Goal: Task Accomplishment & Management: Use online tool/utility

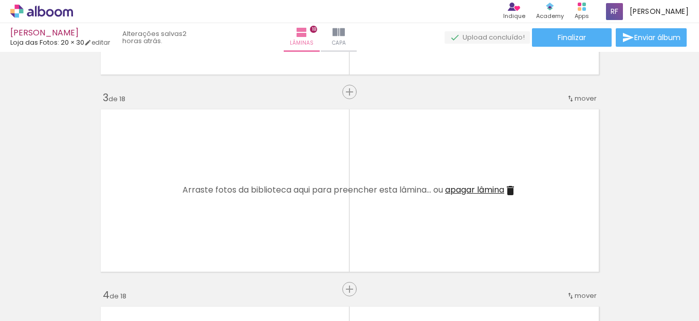
scroll to position [287, 0]
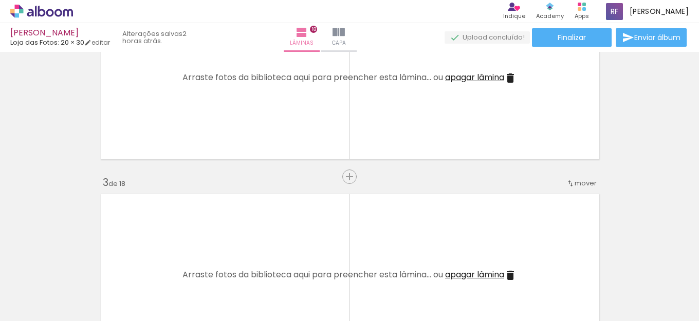
drag, startPoint x: 642, startPoint y: 193, endPoint x: 319, endPoint y: 13, distance: 369.6
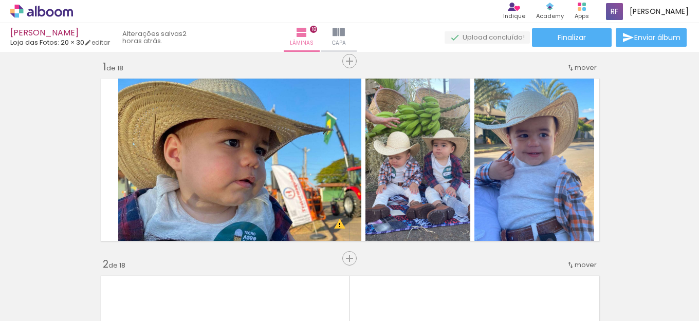
scroll to position [0, 0]
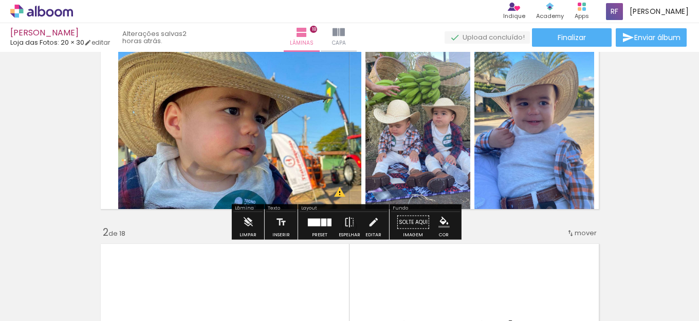
scroll to position [51, 0]
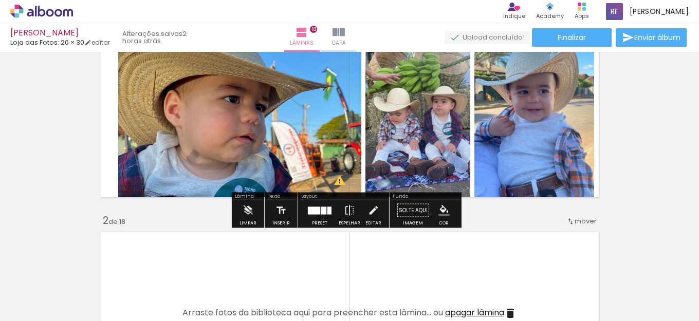
click at [149, 136] on quentale-photo at bounding box center [239, 116] width 243 height 172
click at [134, 122] on quentale-photo at bounding box center [239, 116] width 243 height 172
click at [373, 211] on iron-icon at bounding box center [373, 210] width 11 height 21
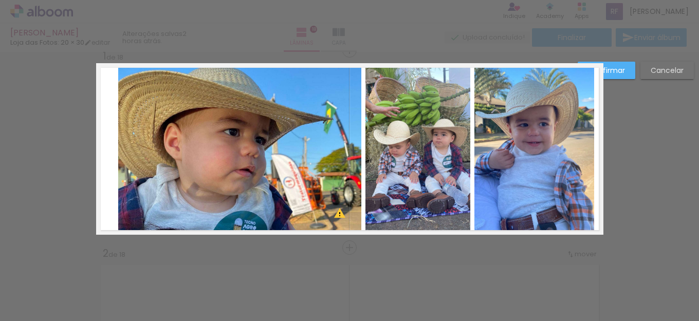
scroll to position [13, 0]
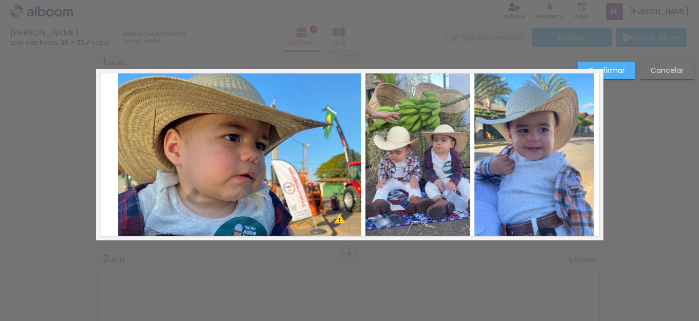
click at [118, 155] on quentale-photo at bounding box center [239, 155] width 243 height 172
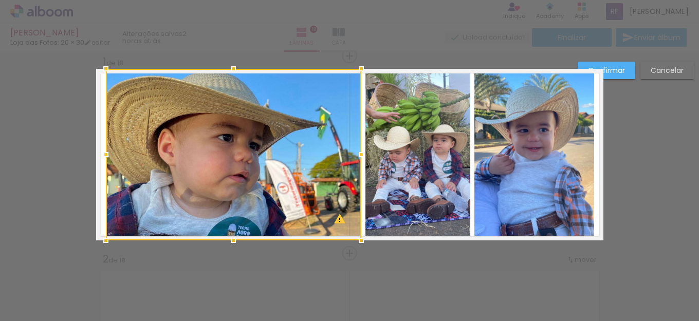
drag, startPoint x: 121, startPoint y: 155, endPoint x: 108, endPoint y: 151, distance: 13.0
click at [108, 151] on div at bounding box center [106, 154] width 21 height 21
click at [474, 163] on quentale-photo at bounding box center [534, 155] width 120 height 172
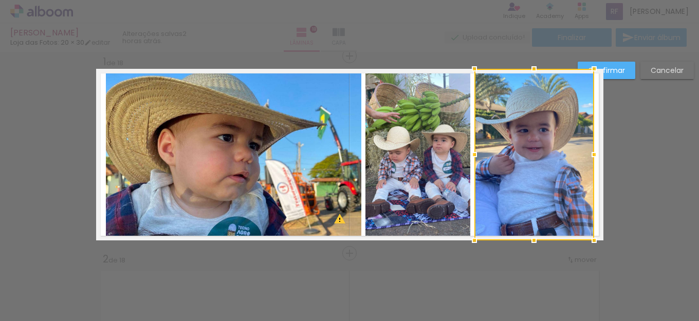
click at [629, 71] on paper-button "Confirmar" at bounding box center [607, 70] width 58 height 17
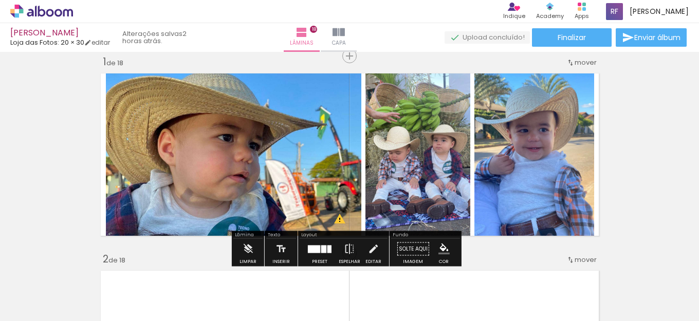
click at [369, 253] on iron-icon at bounding box center [373, 249] width 11 height 21
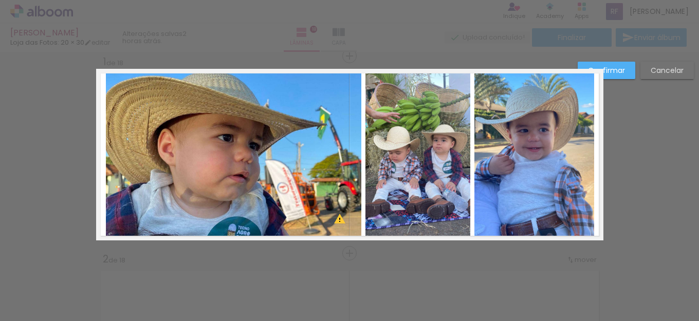
click at [288, 136] on quentale-photo at bounding box center [233, 155] width 255 height 172
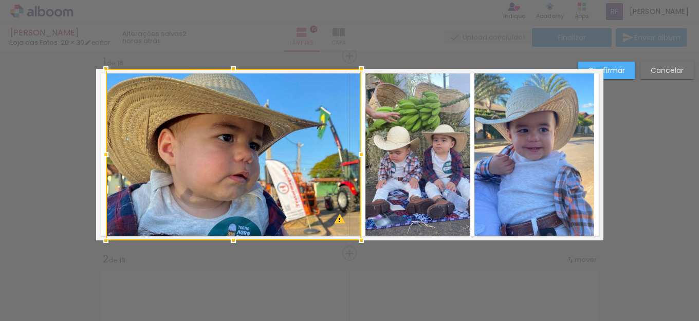
click at [625, 74] on paper-button "Confirmar" at bounding box center [607, 70] width 58 height 17
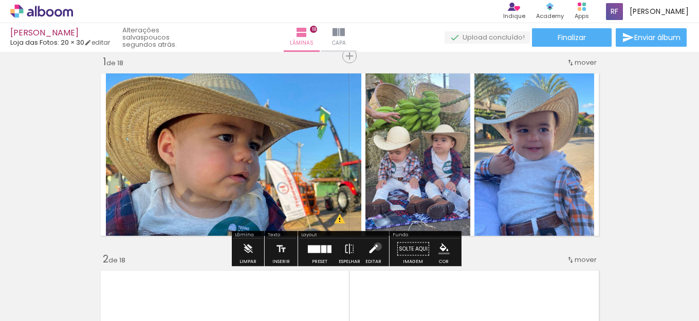
click at [375, 247] on iron-icon at bounding box center [373, 249] width 11 height 21
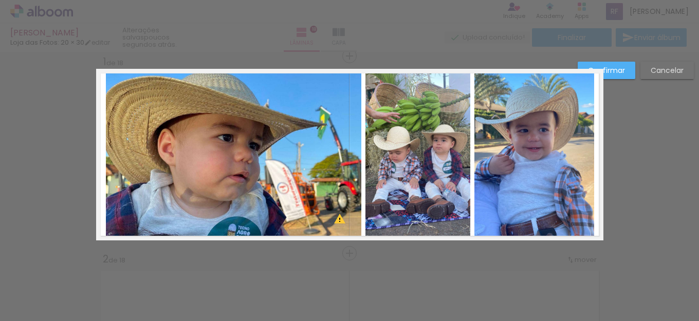
click at [625, 67] on paper-button "Confirmar" at bounding box center [607, 70] width 58 height 17
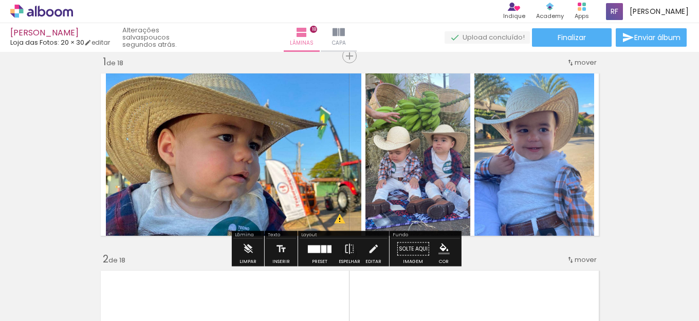
click at [368, 250] on iron-icon at bounding box center [373, 249] width 11 height 21
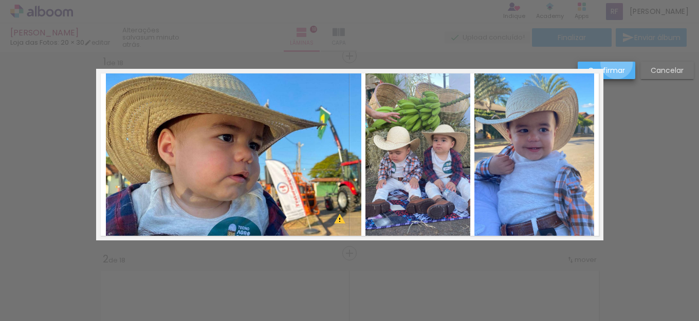
click at [617, 63] on paper-button "Confirmar" at bounding box center [607, 70] width 58 height 17
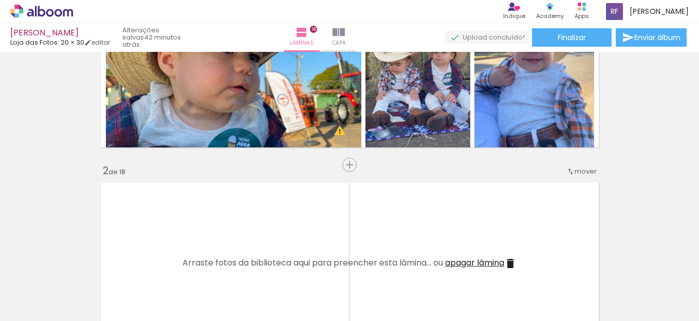
scroll to position [154, 0]
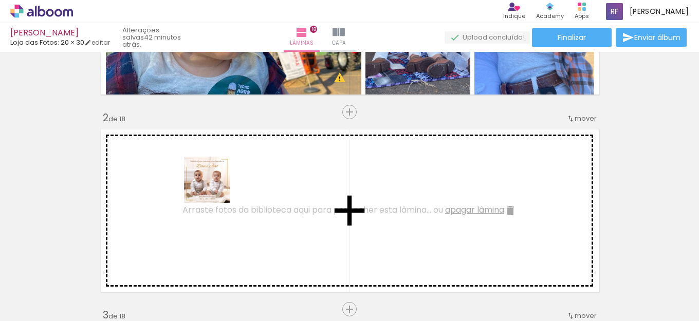
drag, startPoint x: 225, startPoint y: 295, endPoint x: 215, endPoint y: 187, distance: 108.4
click at [215, 187] on quentale-workspace at bounding box center [349, 160] width 699 height 321
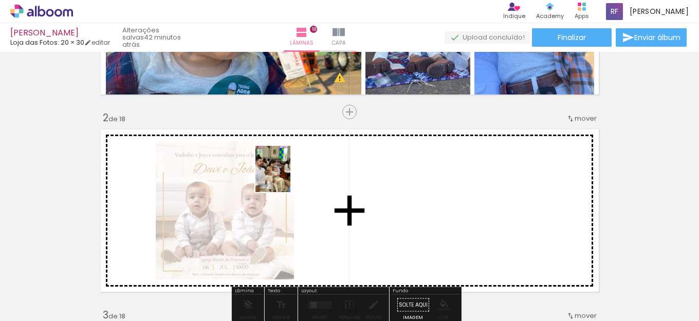
drag, startPoint x: 172, startPoint y: 300, endPoint x: 479, endPoint y: 277, distance: 308.3
click at [298, 178] on quentale-workspace at bounding box center [349, 160] width 699 height 321
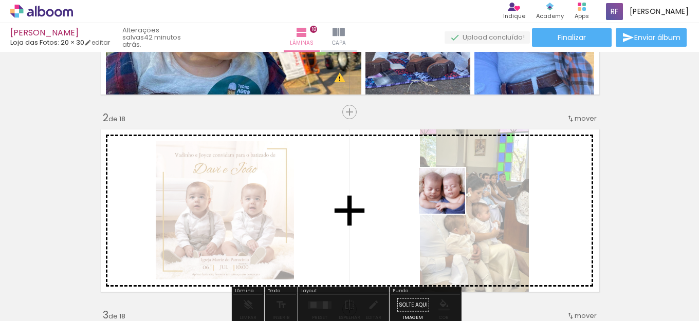
drag, startPoint x: 554, startPoint y: 297, endPoint x: 450, endPoint y: 199, distance: 143.3
click at [450, 199] on quentale-workspace at bounding box center [349, 160] width 699 height 321
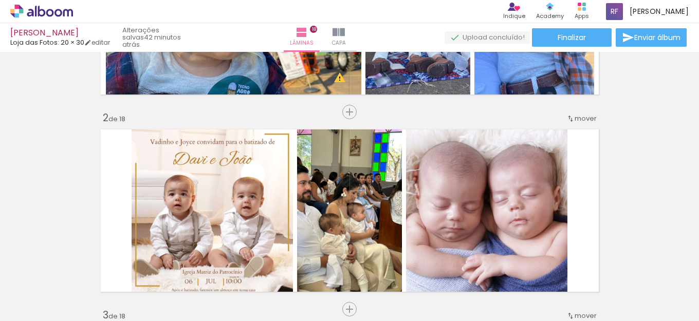
scroll to position [0, 561]
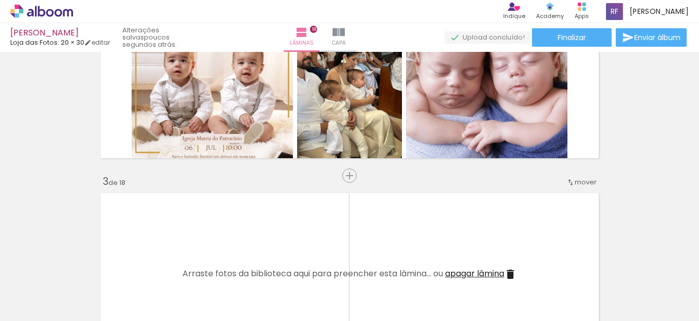
scroll to position [287, 0]
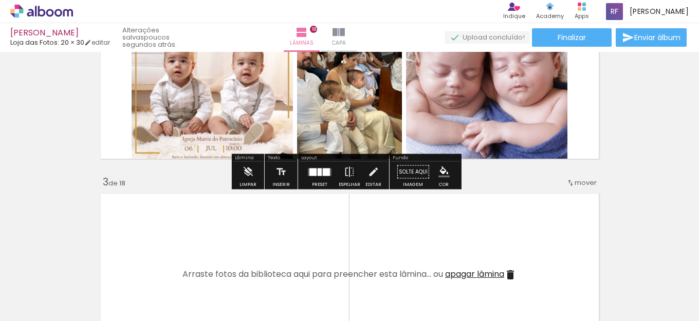
click at [319, 176] on div at bounding box center [320, 172] width 28 height 21
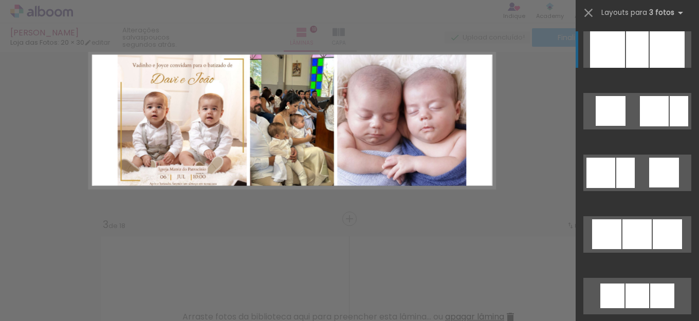
scroll to position [210, 0]
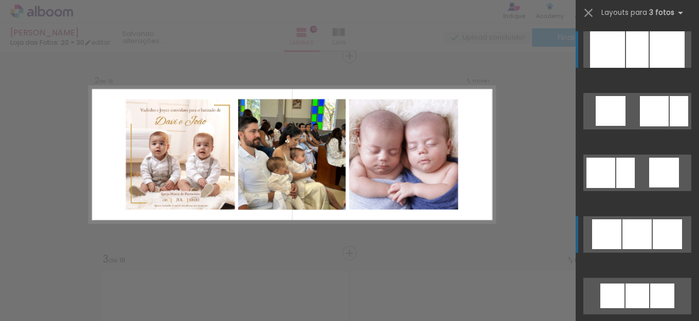
click at [626, 68] on div at bounding box center [637, 49] width 23 height 36
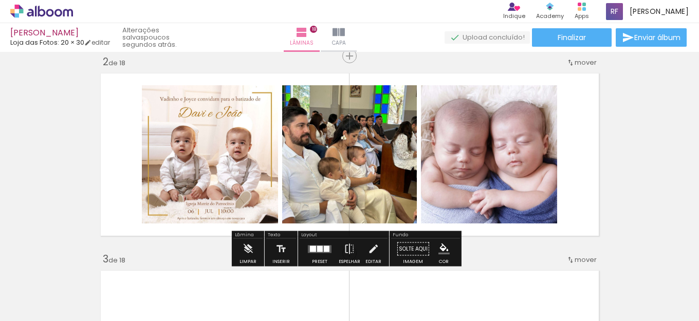
click at [319, 248] on div at bounding box center [320, 249] width 6 height 6
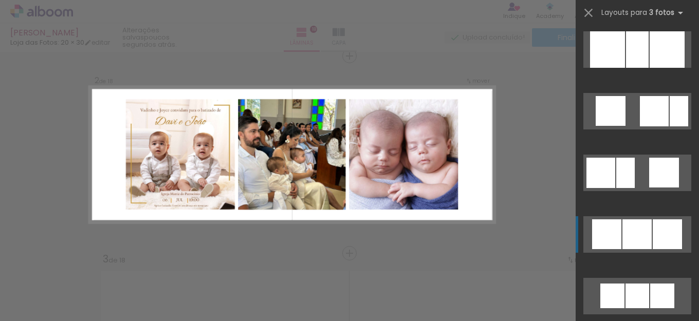
scroll to position [185, 0]
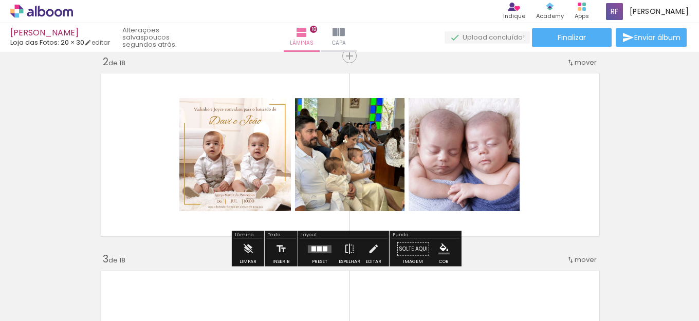
click at [316, 241] on div at bounding box center [320, 249] width 28 height 21
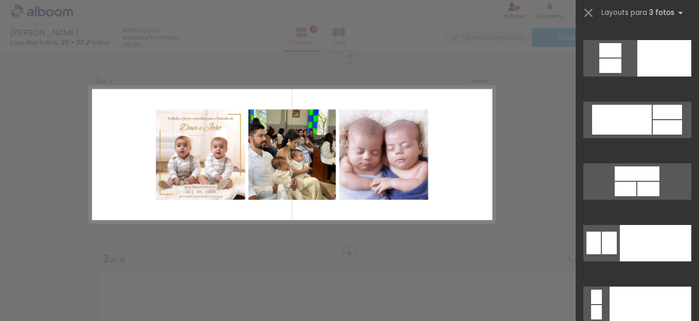
scroll to position [10809, 0]
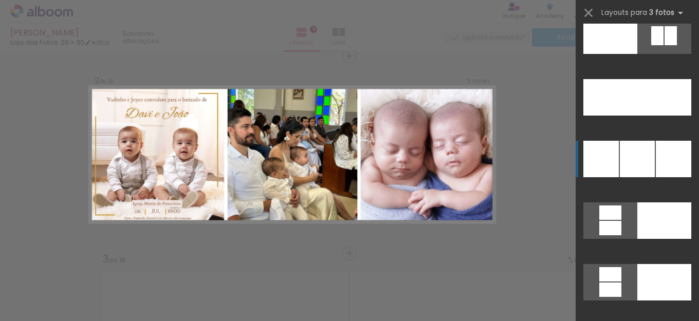
click at [660, 116] on div at bounding box center [674, 97] width 34 height 36
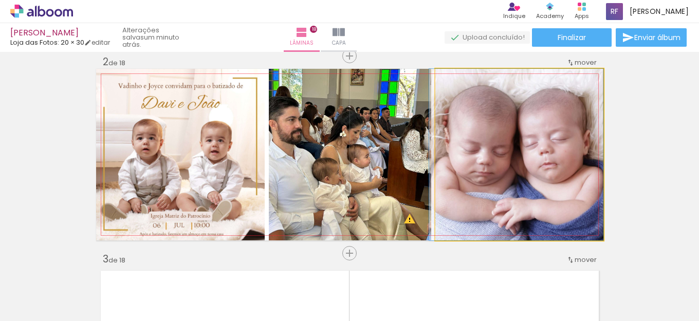
drag, startPoint x: 536, startPoint y: 186, endPoint x: 523, endPoint y: 181, distance: 13.7
click at [593, 193] on quentale-photo at bounding box center [519, 155] width 168 height 172
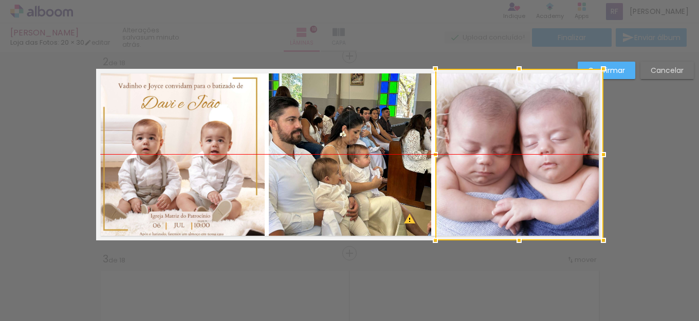
drag, startPoint x: 529, startPoint y: 171, endPoint x: 537, endPoint y: 173, distance: 7.5
click at [537, 173] on div at bounding box center [519, 155] width 168 height 172
click at [0, 0] on slot "Confirmar" at bounding box center [0, 0] width 0 height 0
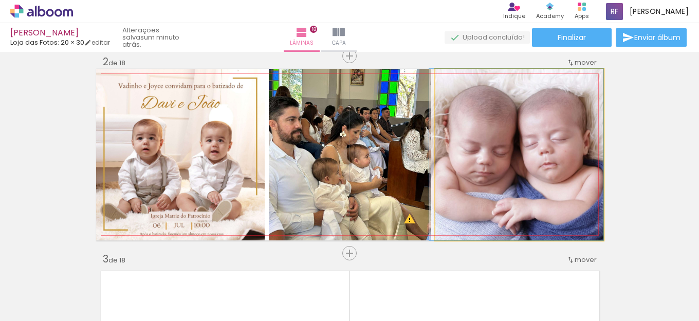
click at [544, 150] on quentale-photo at bounding box center [519, 155] width 168 height 172
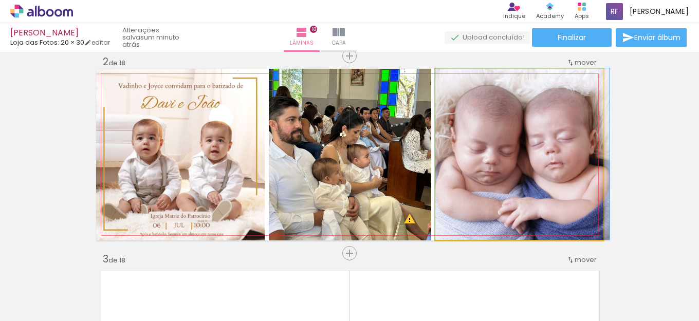
drag, startPoint x: 482, startPoint y: 155, endPoint x: 488, endPoint y: 148, distance: 9.9
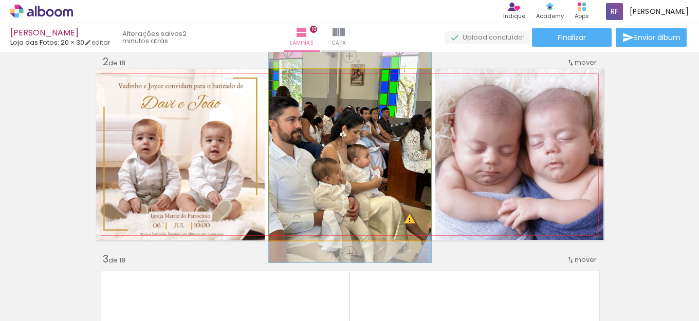
drag, startPoint x: 372, startPoint y: 144, endPoint x: 383, endPoint y: 144, distance: 11.8
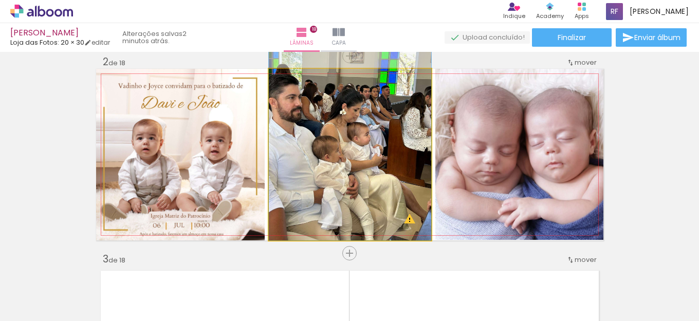
drag, startPoint x: 376, startPoint y: 141, endPoint x: 377, endPoint y: 123, distance: 18.5
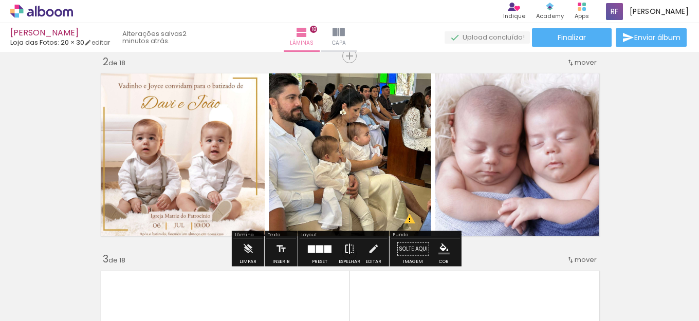
click at [344, 249] on iron-icon at bounding box center [349, 249] width 11 height 21
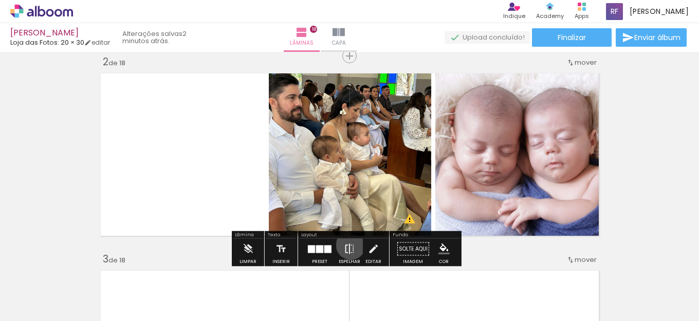
click at [349, 245] on iron-icon at bounding box center [349, 249] width 11 height 21
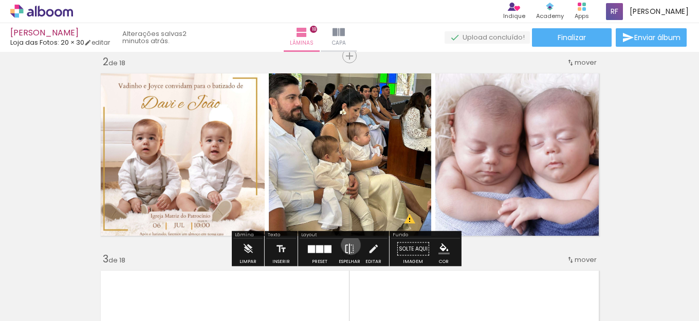
click at [349, 245] on iron-icon at bounding box center [349, 249] width 11 height 21
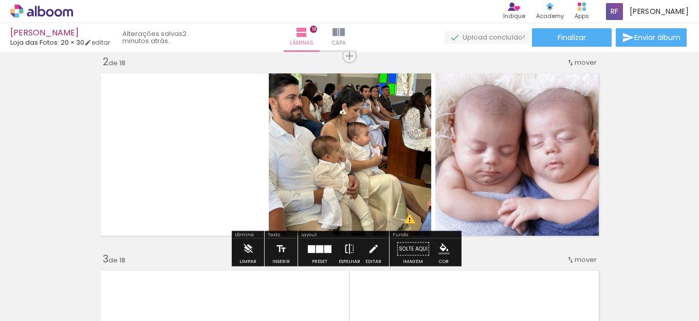
click at [349, 245] on iron-icon at bounding box center [349, 249] width 11 height 21
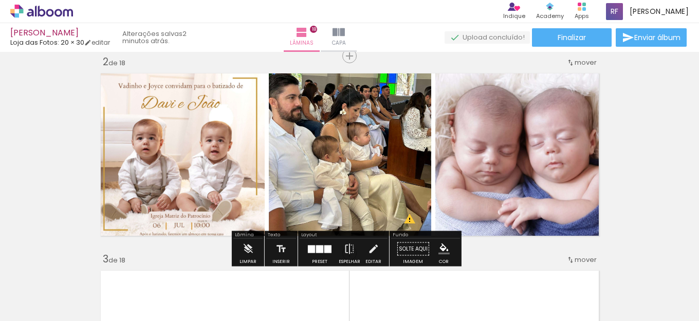
click at [471, 145] on quentale-photo at bounding box center [519, 155] width 168 height 172
click at [351, 248] on iron-icon at bounding box center [349, 249] width 11 height 21
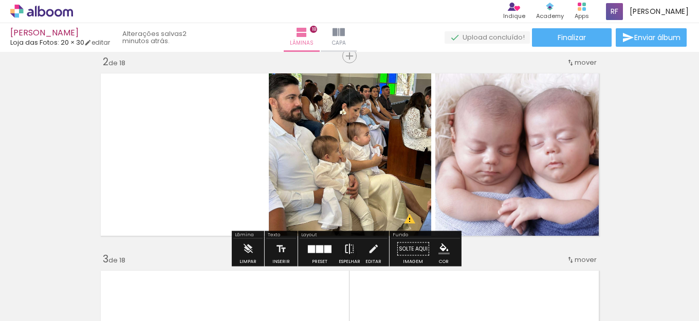
click at [351, 248] on iron-icon at bounding box center [349, 249] width 11 height 21
click at [440, 213] on quentale-photo at bounding box center [519, 155] width 168 height 172
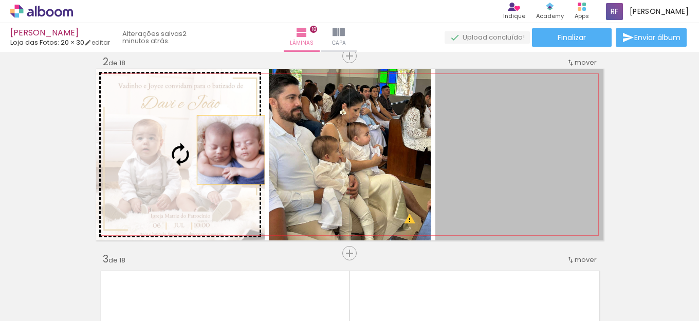
drag, startPoint x: 518, startPoint y: 204, endPoint x: 195, endPoint y: 149, distance: 327.4
click at [0, 0] on slot at bounding box center [0, 0] width 0 height 0
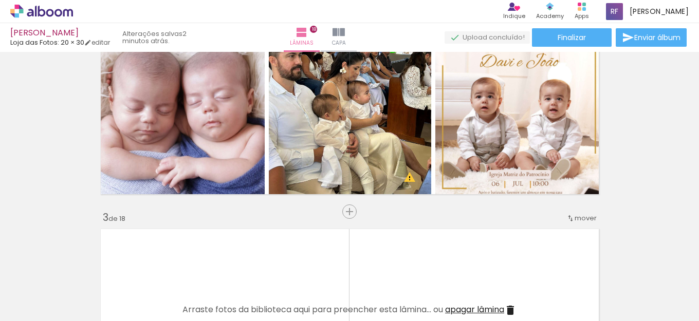
scroll to position [244, 0]
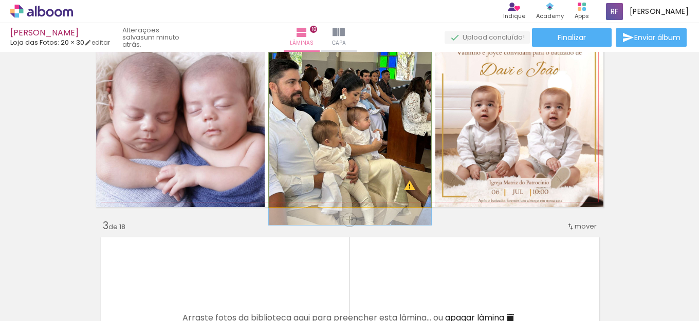
drag, startPoint x: 386, startPoint y: 111, endPoint x: 397, endPoint y: 119, distance: 13.6
drag, startPoint x: 398, startPoint y: 115, endPoint x: 396, endPoint y: 125, distance: 10.4
drag, startPoint x: 395, startPoint y: 129, endPoint x: 394, endPoint y: 120, distance: 8.9
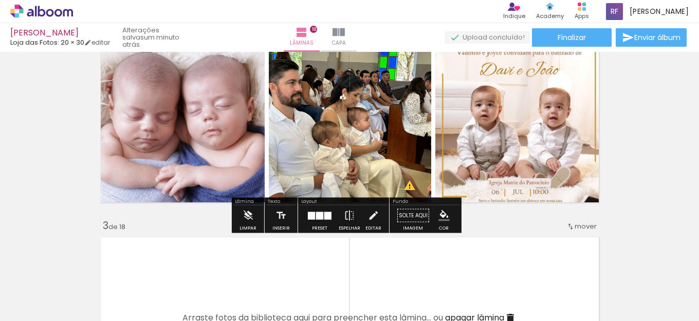
click at [479, 125] on quentale-photo at bounding box center [519, 121] width 168 height 172
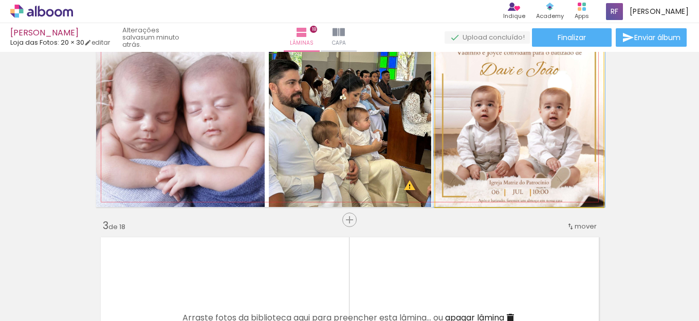
drag, startPoint x: 536, startPoint y: 119, endPoint x: 536, endPoint y: 127, distance: 8.2
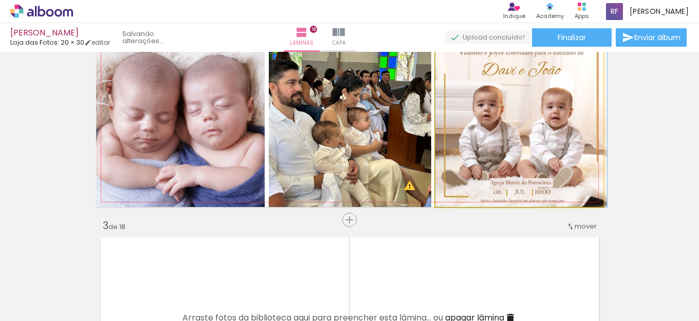
drag, startPoint x: 516, startPoint y: 149, endPoint x: 521, endPoint y: 150, distance: 5.2
drag, startPoint x: 578, startPoint y: 127, endPoint x: 578, endPoint y: 139, distance: 11.8
drag, startPoint x: 501, startPoint y: 108, endPoint x: 501, endPoint y: 124, distance: 15.4
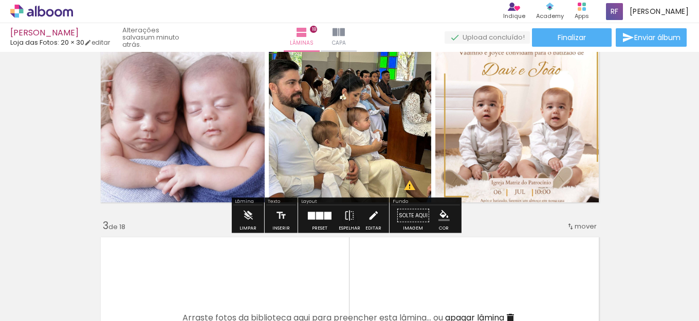
click at [373, 221] on iron-icon at bounding box center [373, 216] width 11 height 21
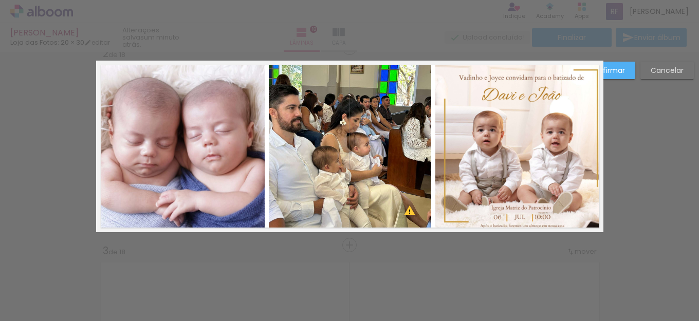
scroll to position [210, 0]
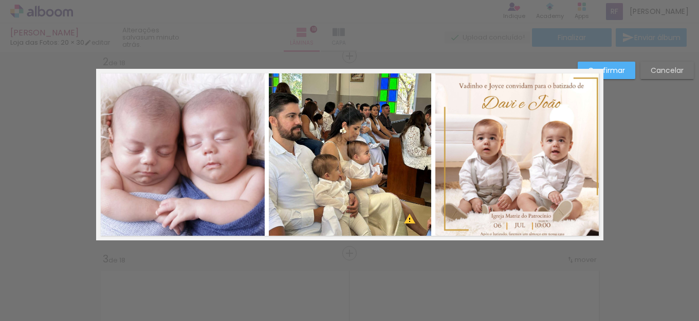
click at [576, 185] on quentale-photo at bounding box center [519, 155] width 168 height 172
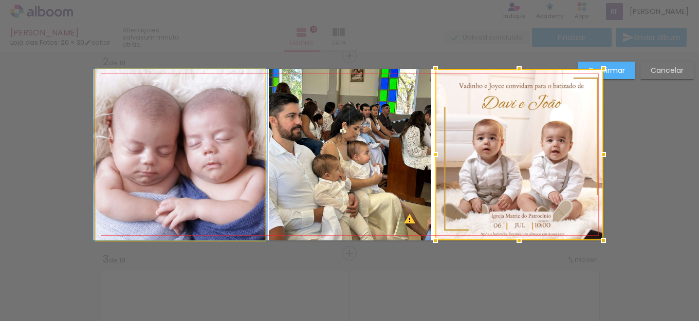
click at [173, 165] on quentale-photo at bounding box center [180, 155] width 169 height 172
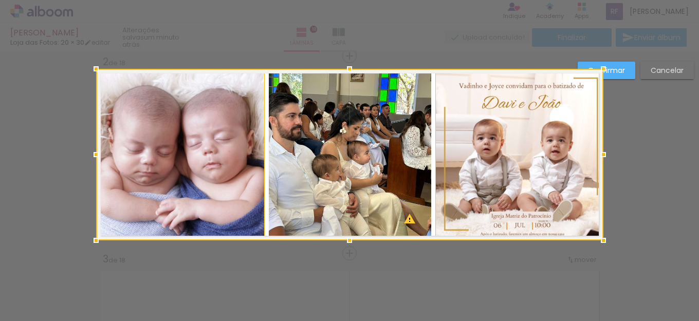
click at [340, 168] on div at bounding box center [349, 155] width 507 height 172
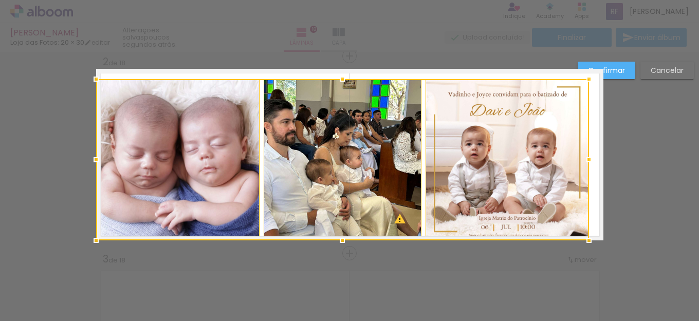
drag, startPoint x: 603, startPoint y: 66, endPoint x: 580, endPoint y: 74, distance: 24.1
click at [580, 74] on div at bounding box center [589, 79] width 21 height 21
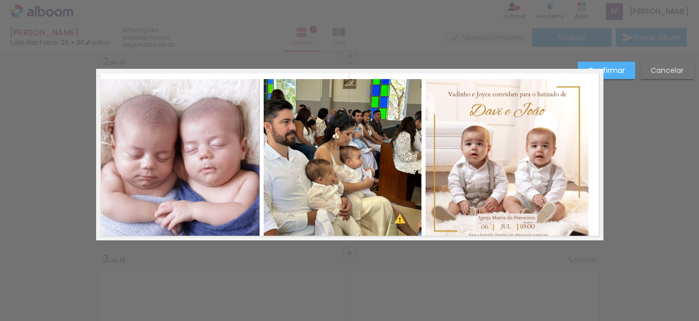
click at [573, 219] on quentale-photo at bounding box center [507, 159] width 163 height 161
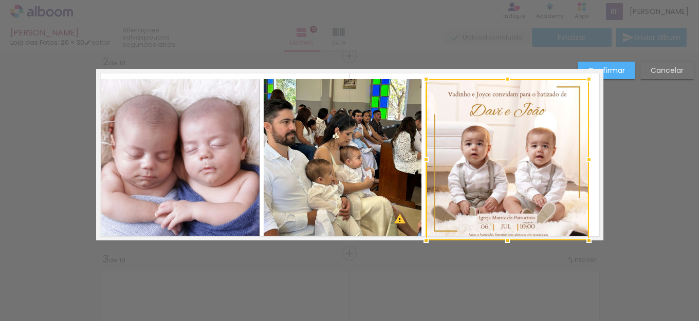
click at [542, 172] on div at bounding box center [507, 159] width 163 height 161
click at [390, 178] on quentale-photo at bounding box center [343, 159] width 158 height 161
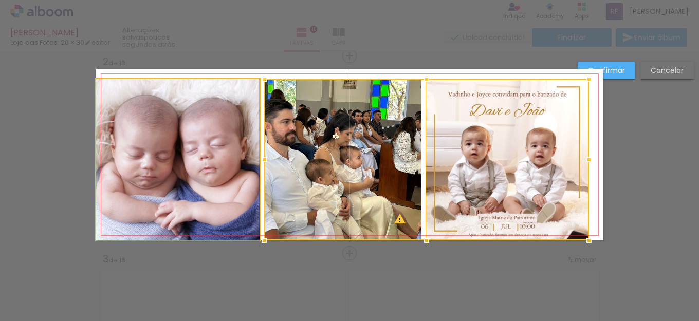
click at [225, 157] on quentale-photo at bounding box center [177, 159] width 163 height 161
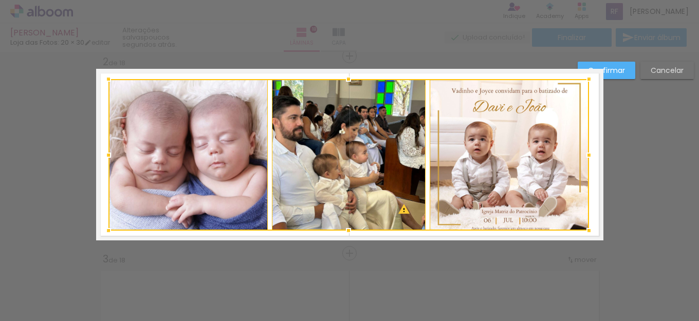
drag, startPoint x: 89, startPoint y: 243, endPoint x: 101, endPoint y: 233, distance: 15.3
click at [101, 233] on div at bounding box center [108, 231] width 21 height 21
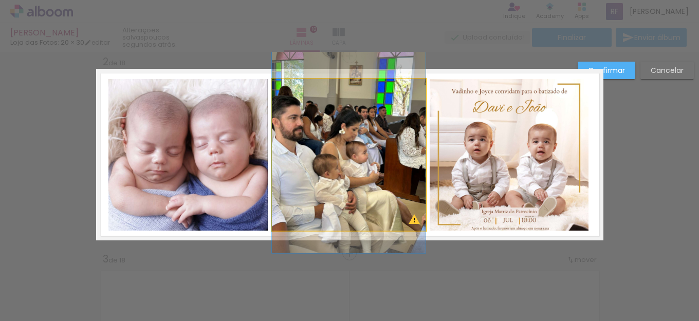
click at [345, 180] on quentale-photo at bounding box center [349, 155] width 154 height 152
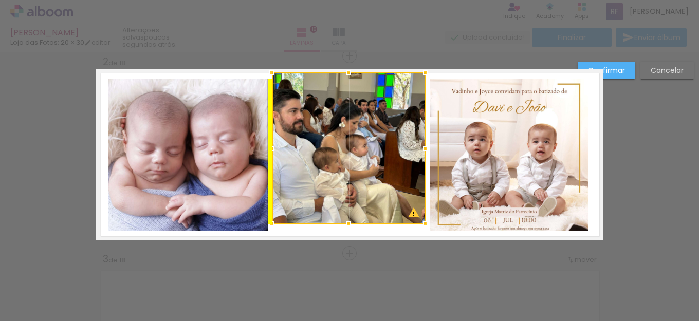
drag, startPoint x: 348, startPoint y: 165, endPoint x: 348, endPoint y: 158, distance: 6.7
click at [348, 158] on div at bounding box center [349, 148] width 154 height 152
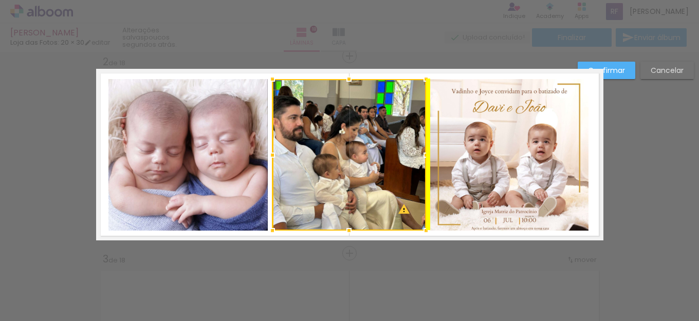
drag, startPoint x: 341, startPoint y: 172, endPoint x: 341, endPoint y: 178, distance: 6.2
click at [341, 178] on div at bounding box center [349, 155] width 154 height 152
click at [496, 197] on quentale-photo at bounding box center [509, 155] width 159 height 152
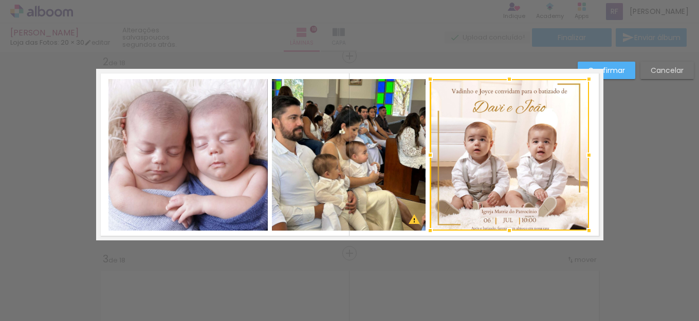
click at [298, 161] on quentale-photo at bounding box center [349, 155] width 154 height 152
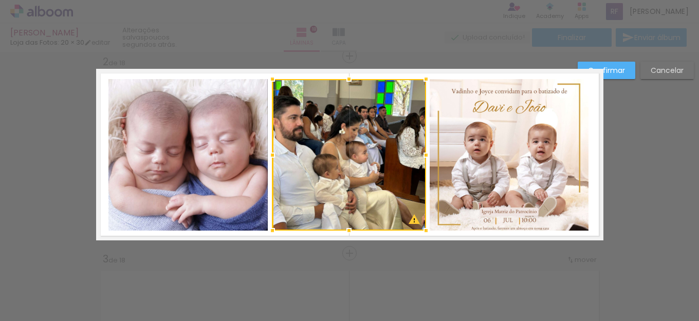
click at [216, 151] on quentale-photo at bounding box center [187, 155] width 159 height 152
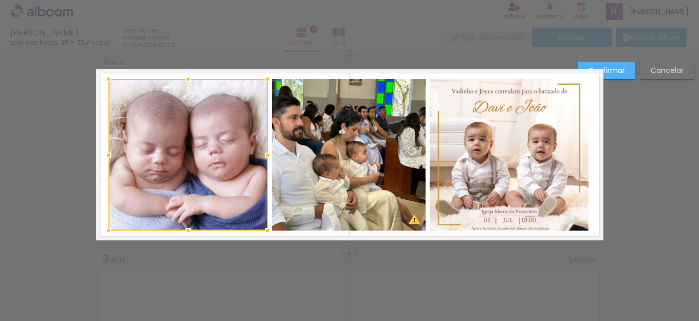
click at [480, 145] on quentale-photo at bounding box center [509, 155] width 159 height 152
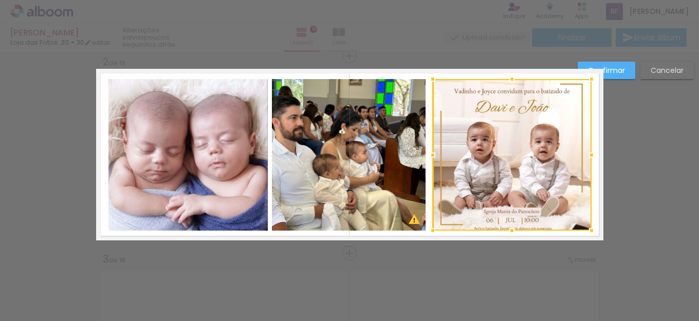
click at [499, 147] on div at bounding box center [512, 155] width 159 height 152
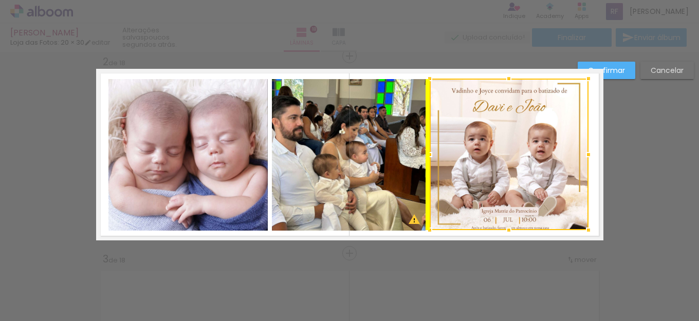
click at [470, 140] on div at bounding box center [509, 155] width 159 height 152
click at [493, 159] on div at bounding box center [509, 155] width 159 height 152
click at [479, 156] on div at bounding box center [509, 155] width 159 height 152
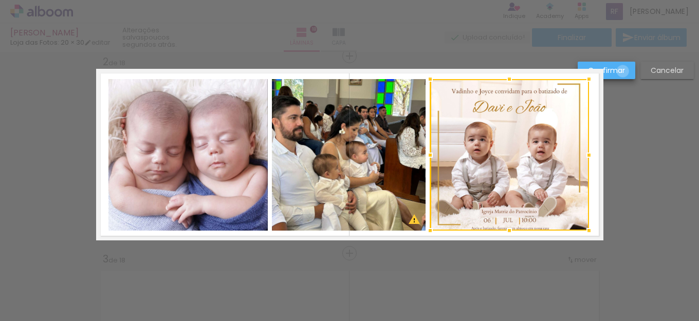
click at [0, 0] on slot "Confirmar" at bounding box center [0, 0] width 0 height 0
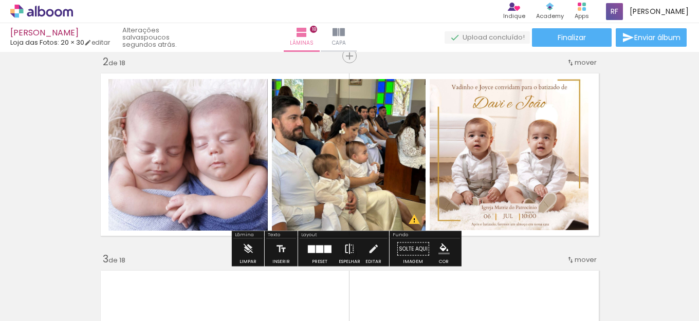
click at [344, 246] on iron-icon at bounding box center [349, 249] width 11 height 21
click at [499, 126] on quentale-photo at bounding box center [509, 155] width 159 height 152
click at [225, 128] on quentale-photo at bounding box center [187, 155] width 159 height 152
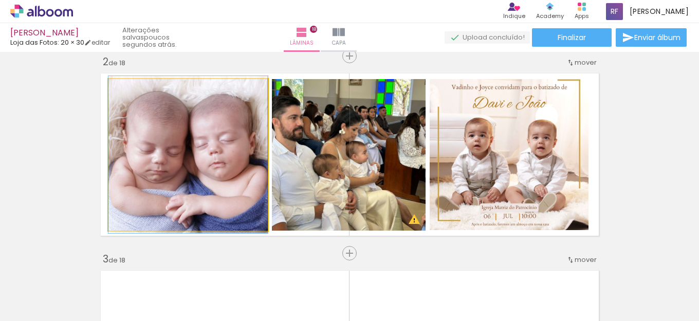
click at [235, 153] on quentale-photo at bounding box center [187, 155] width 159 height 152
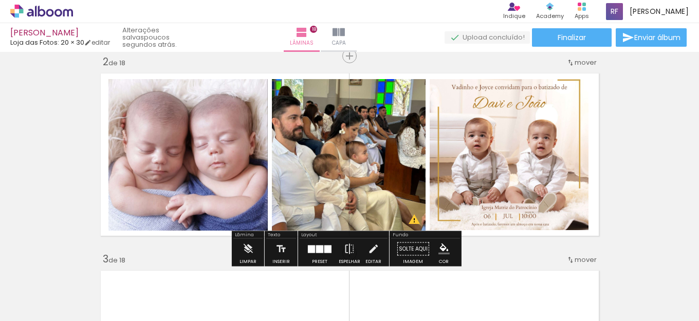
click at [372, 155] on quentale-photo at bounding box center [349, 155] width 154 height 152
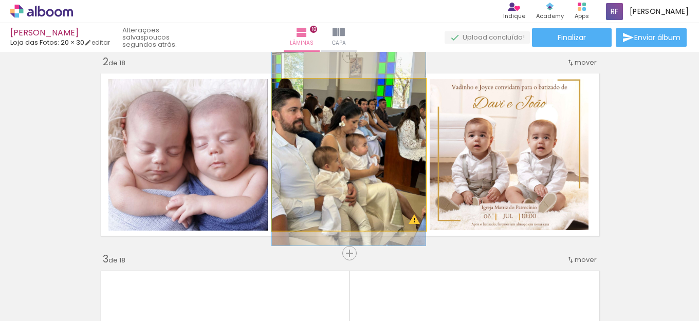
drag, startPoint x: 375, startPoint y: 149, endPoint x: 376, endPoint y: 141, distance: 7.8
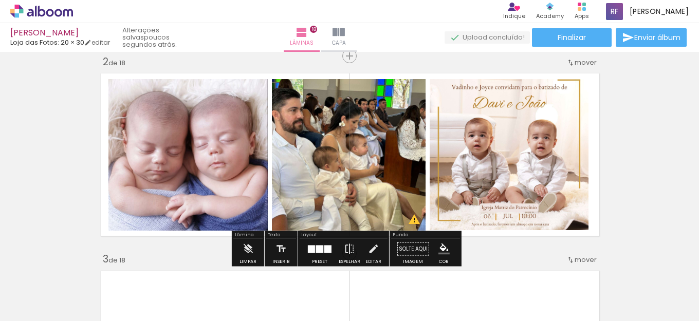
click at [478, 181] on quentale-photo at bounding box center [509, 155] width 159 height 152
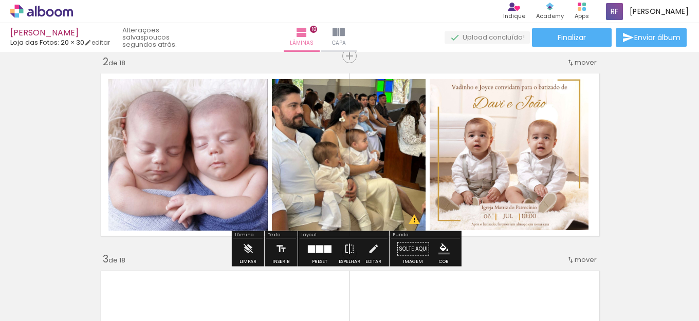
click at [240, 140] on quentale-photo at bounding box center [187, 155] width 159 height 152
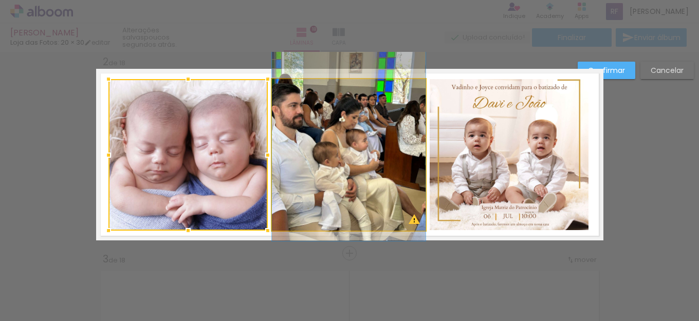
click at [326, 139] on quentale-photo at bounding box center [349, 155] width 154 height 152
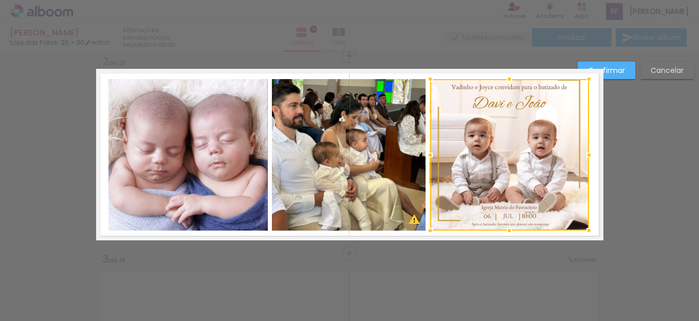
click at [0, 0] on slot "Confirmar" at bounding box center [0, 0] width 0 height 0
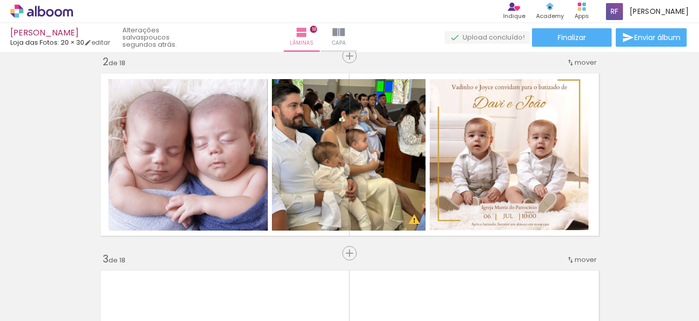
drag, startPoint x: 661, startPoint y: 122, endPoint x: 654, endPoint y: 131, distance: 11.1
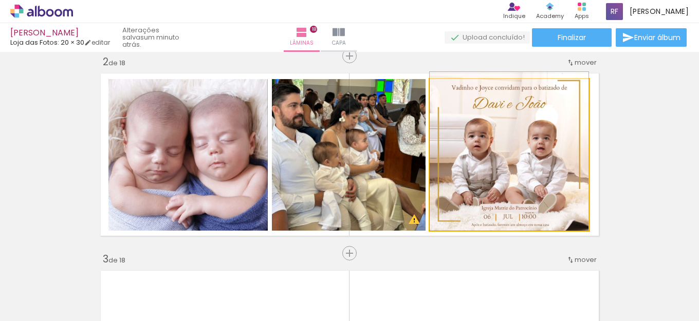
click at [567, 133] on quentale-photo at bounding box center [509, 155] width 159 height 152
click at [555, 134] on quentale-photo at bounding box center [509, 155] width 159 height 152
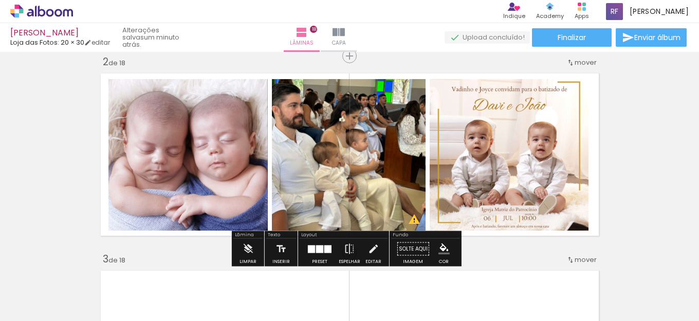
click at [389, 150] on quentale-photo at bounding box center [349, 155] width 154 height 152
drag, startPoint x: 668, startPoint y: 194, endPoint x: 699, endPoint y: 119, distance: 81.0
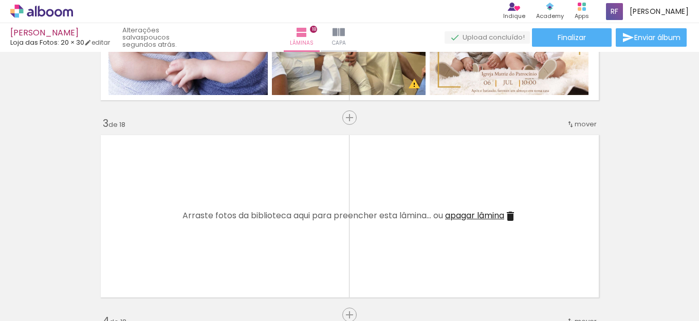
scroll to position [0, 0]
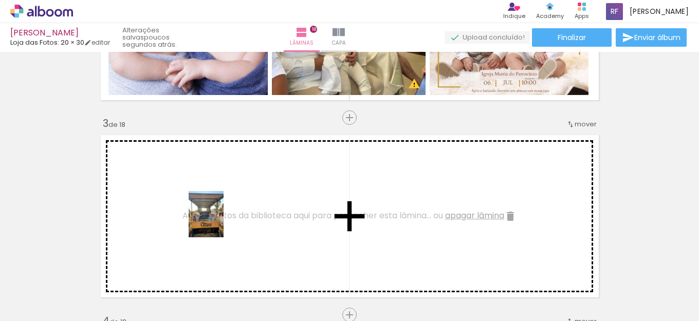
drag, startPoint x: 243, startPoint y: 287, endPoint x: 369, endPoint y: 299, distance: 125.9
click at [216, 206] on quentale-workspace at bounding box center [349, 160] width 699 height 321
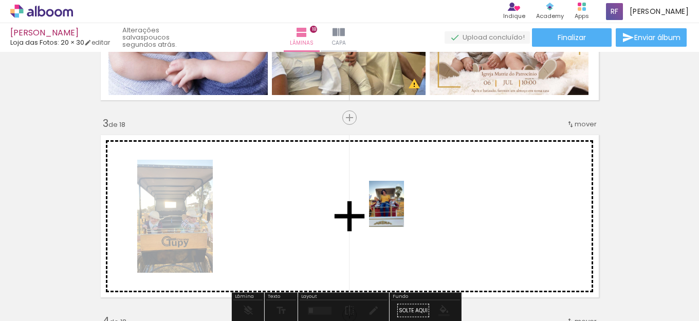
drag, startPoint x: 369, startPoint y: 299, endPoint x: 401, endPoint y: 214, distance: 90.8
click at [401, 214] on quentale-workspace at bounding box center [349, 160] width 699 height 321
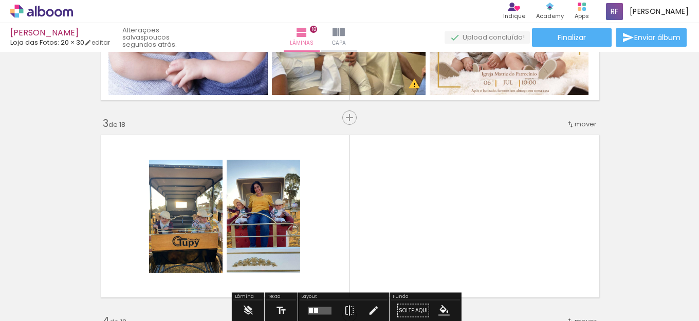
scroll to position [0, 75]
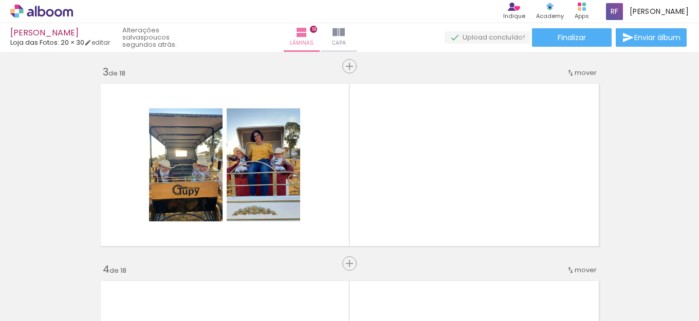
scroll to position [0, 1058]
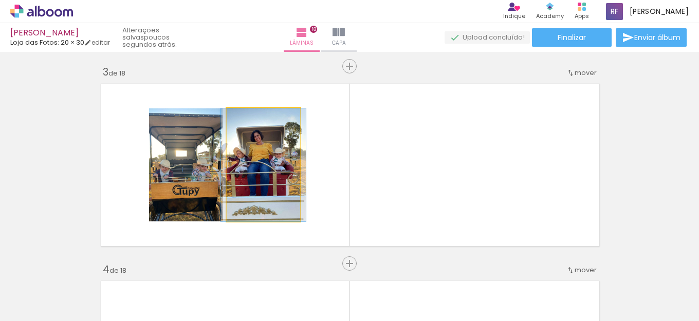
click at [270, 168] on quentale-photo at bounding box center [264, 164] width 74 height 113
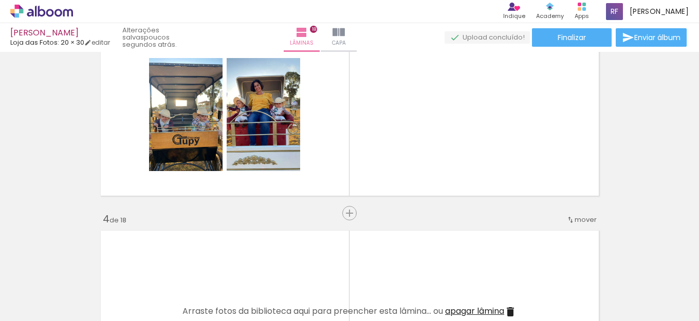
scroll to position [503, 0]
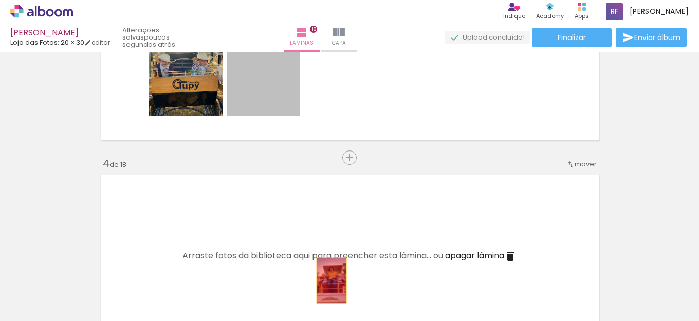
drag, startPoint x: 285, startPoint y: 95, endPoint x: 104, endPoint y: 271, distance: 253.4
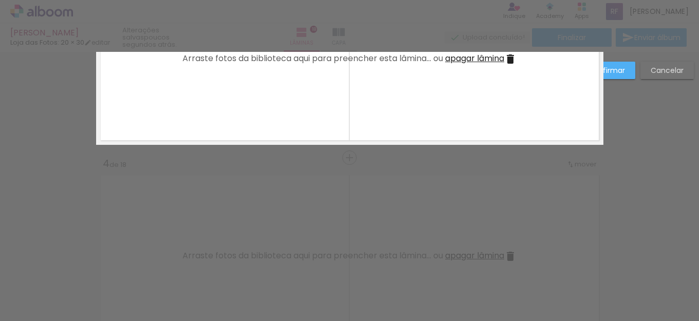
scroll to position [408, 0]
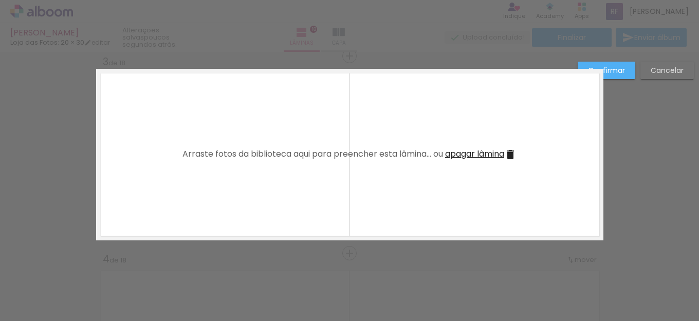
click at [0, 0] on slot "Confirmar" at bounding box center [0, 0] width 0 height 0
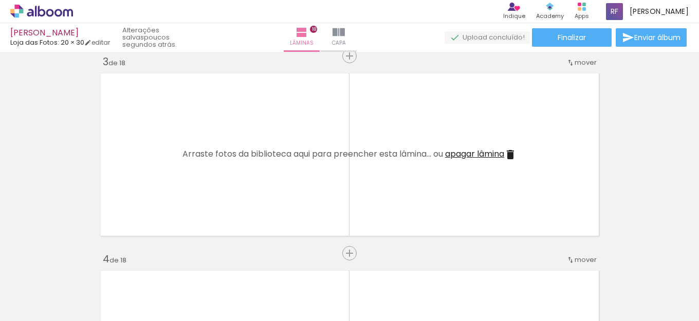
scroll to position [0, 1058]
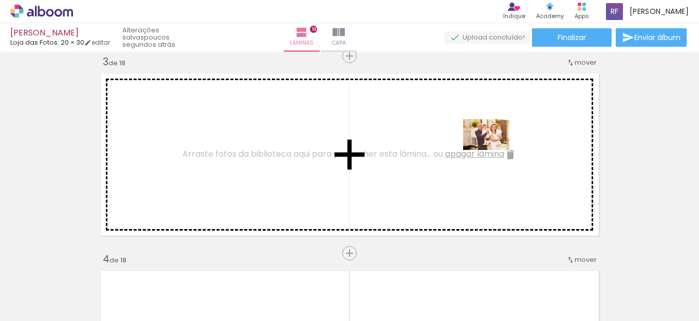
drag, startPoint x: 595, startPoint y: 290, endPoint x: 494, endPoint y: 150, distance: 172.8
click at [494, 150] on quentale-workspace at bounding box center [349, 160] width 699 height 321
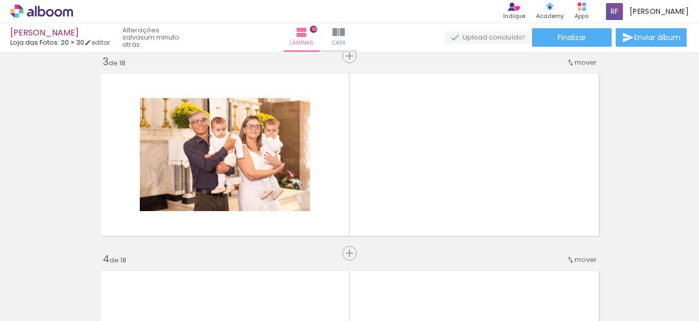
scroll to position [0, 192]
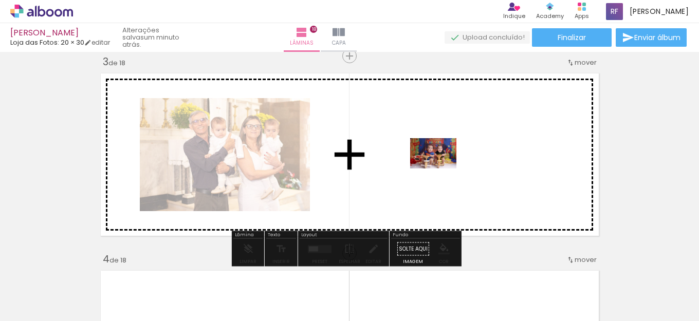
drag, startPoint x: 430, startPoint y: 289, endPoint x: 441, endPoint y: 169, distance: 120.3
click at [441, 169] on quentale-workspace at bounding box center [349, 160] width 699 height 321
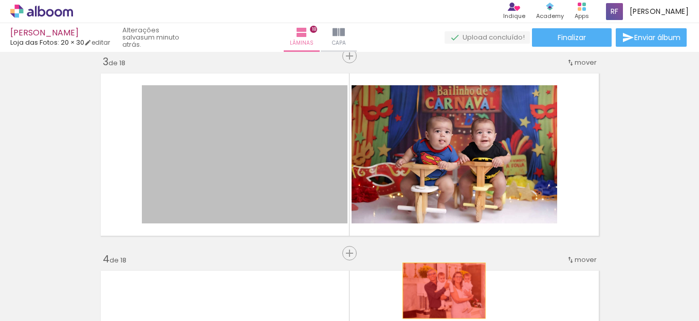
drag, startPoint x: 254, startPoint y: 147, endPoint x: 440, endPoint y: 291, distance: 234.5
click at [440, 291] on quentale-workspace at bounding box center [349, 160] width 699 height 321
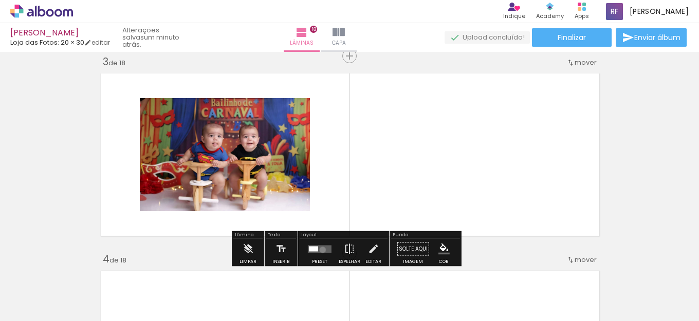
click at [320, 250] on quentale-layouter at bounding box center [320, 249] width 24 height 8
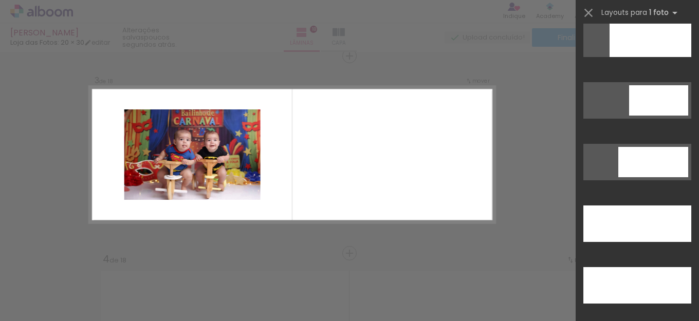
scroll to position [2861, 0]
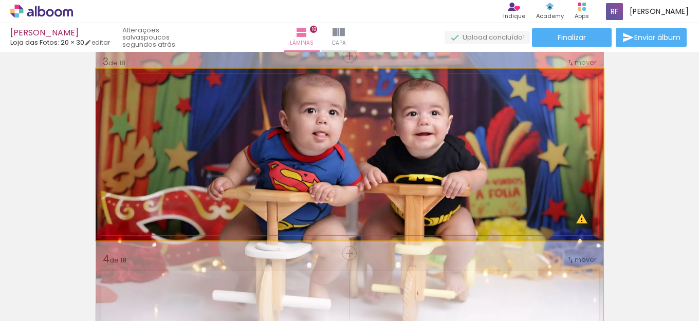
drag, startPoint x: 497, startPoint y: 149, endPoint x: 497, endPoint y: 160, distance: 11.8
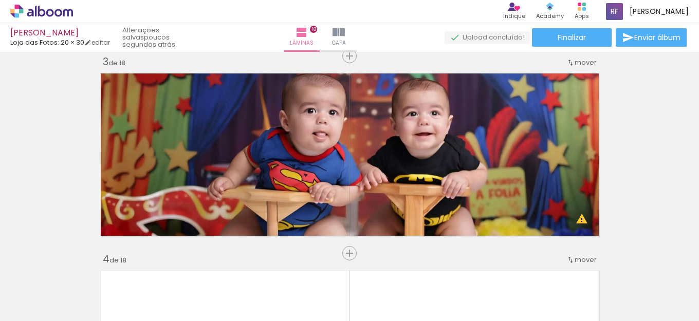
scroll to position [0, 1058]
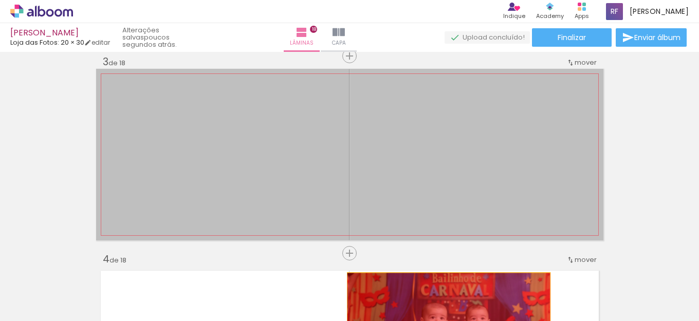
drag, startPoint x: 480, startPoint y: 109, endPoint x: 444, endPoint y: 307, distance: 201.2
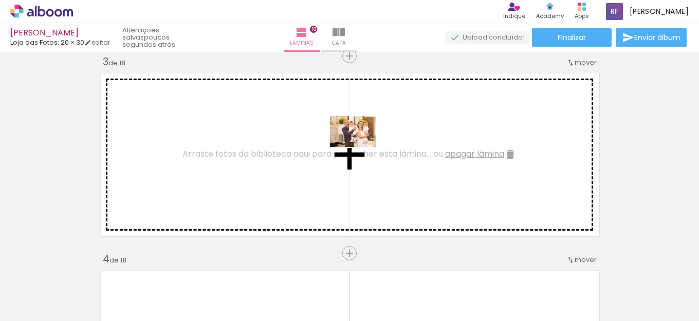
drag, startPoint x: 599, startPoint y: 294, endPoint x: 361, endPoint y: 147, distance: 279.9
click at [361, 147] on quentale-workspace at bounding box center [349, 160] width 699 height 321
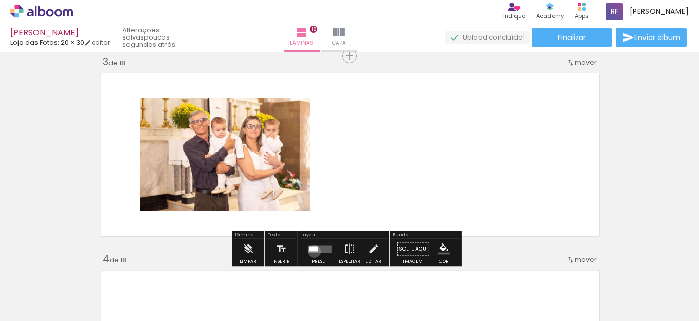
click at [312, 251] on quentale-layouter at bounding box center [320, 249] width 24 height 8
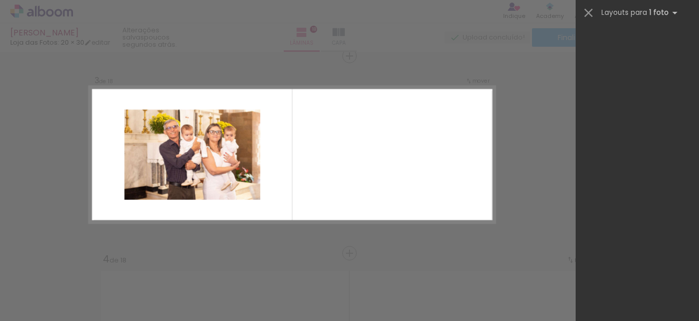
scroll to position [0, 0]
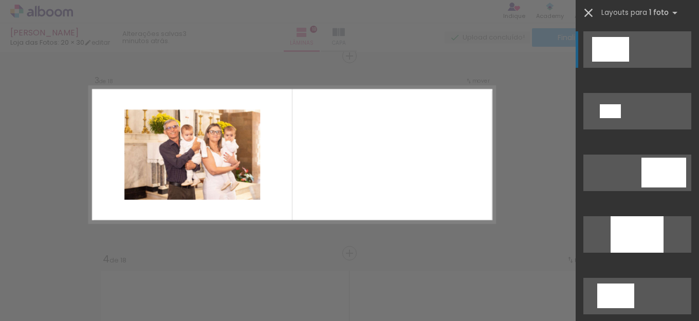
click at [588, 12] on iron-icon at bounding box center [588, 13] width 14 height 14
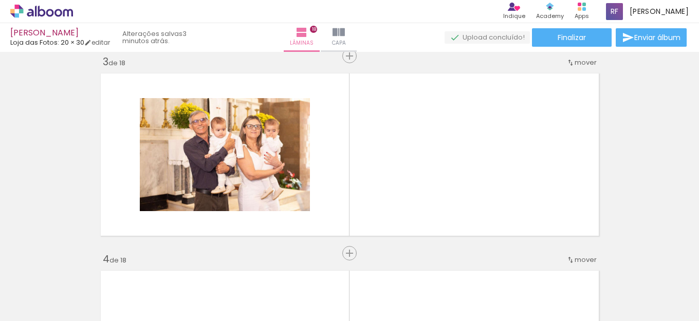
scroll to position [0, 630]
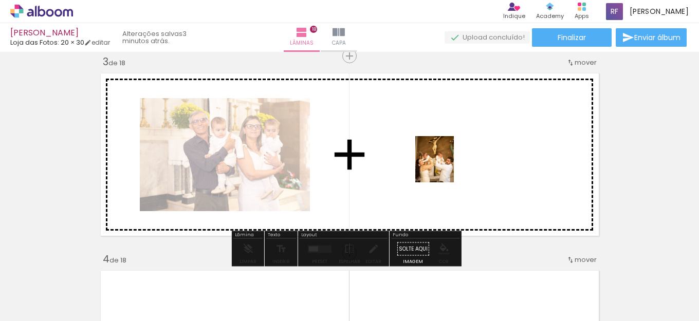
drag, startPoint x: 463, startPoint y: 305, endPoint x: 446, endPoint y: 167, distance: 139.3
click at [446, 167] on quentale-workspace at bounding box center [349, 160] width 699 height 321
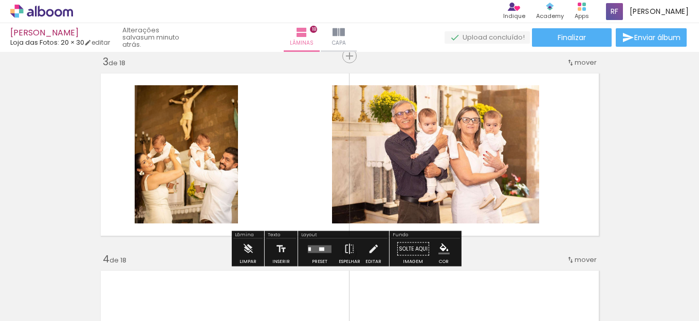
scroll to position [0, 856]
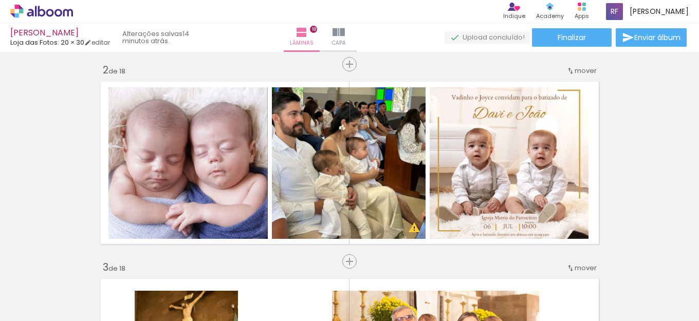
scroll to position [0, 0]
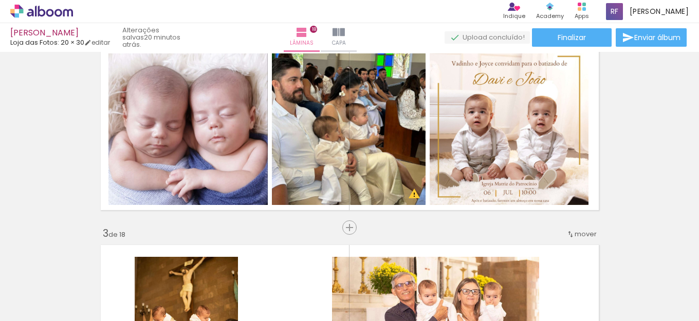
scroll to position [299, 0]
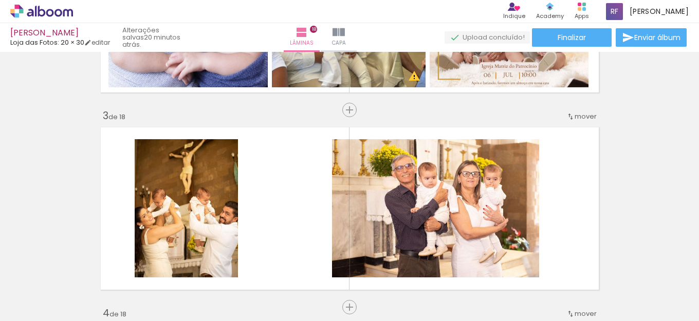
scroll to position [212, 0]
